Goal: Check status: Check status

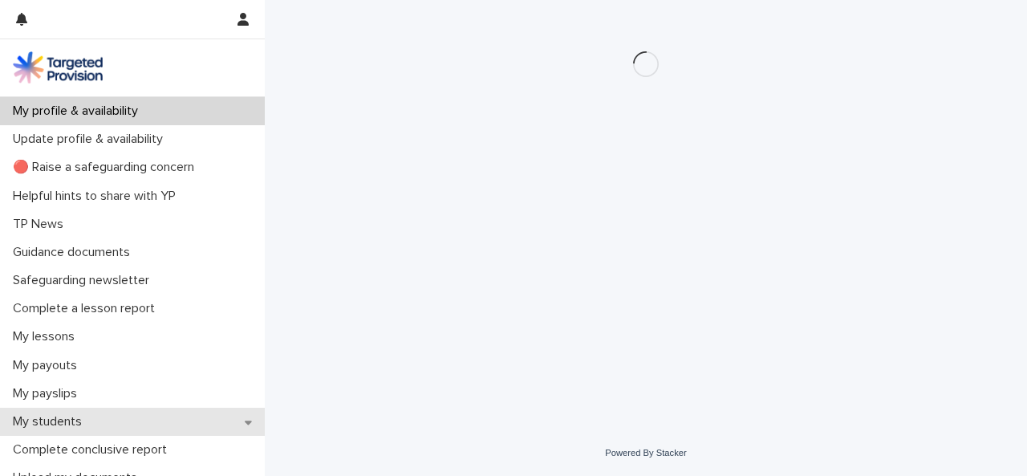
click at [56, 421] on p "My students" at bounding box center [50, 421] width 88 height 15
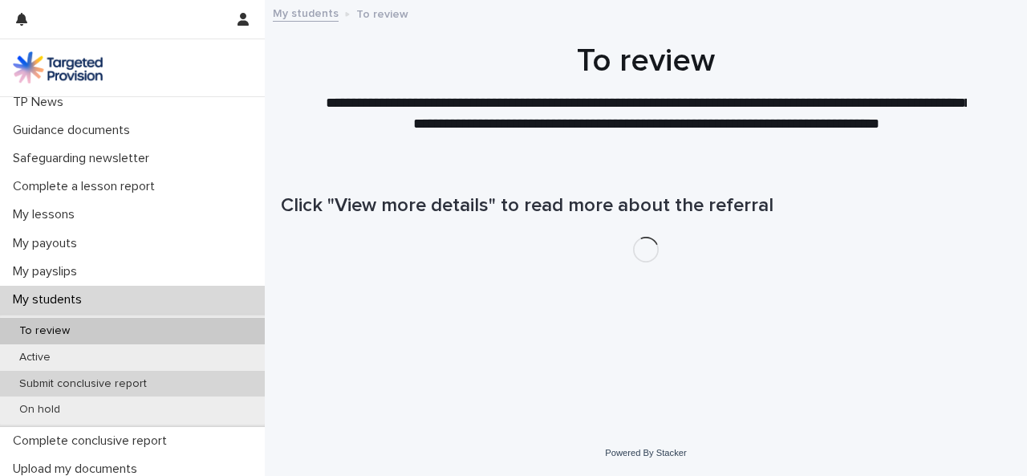
scroll to position [161, 0]
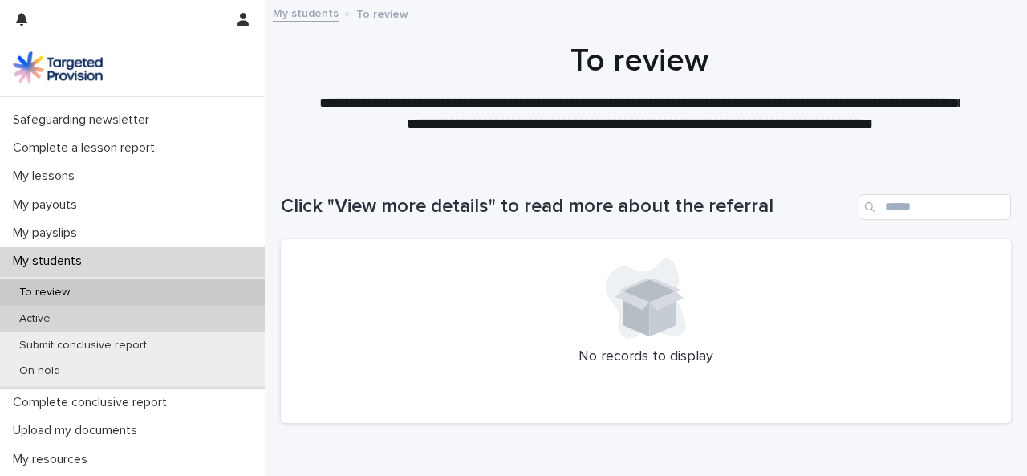
click at [48, 317] on p "Active" at bounding box center [34, 319] width 57 height 14
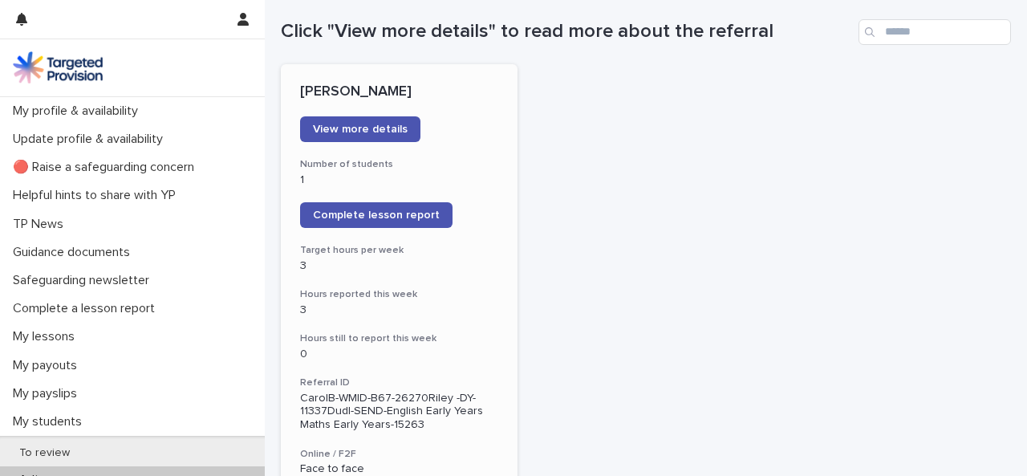
scroll to position [161, 0]
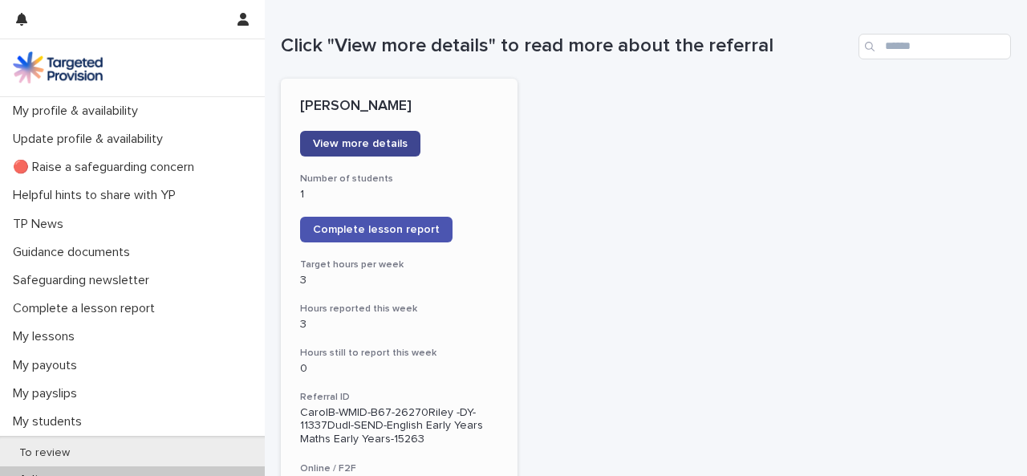
click at [400, 140] on span "View more details" at bounding box center [360, 143] width 95 height 11
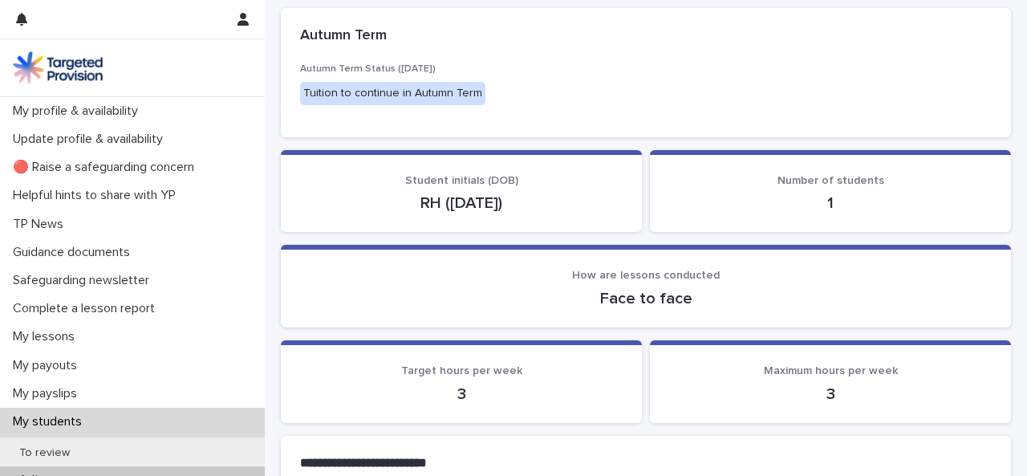
scroll to position [161, 0]
